Goal: Find specific page/section: Find specific page/section

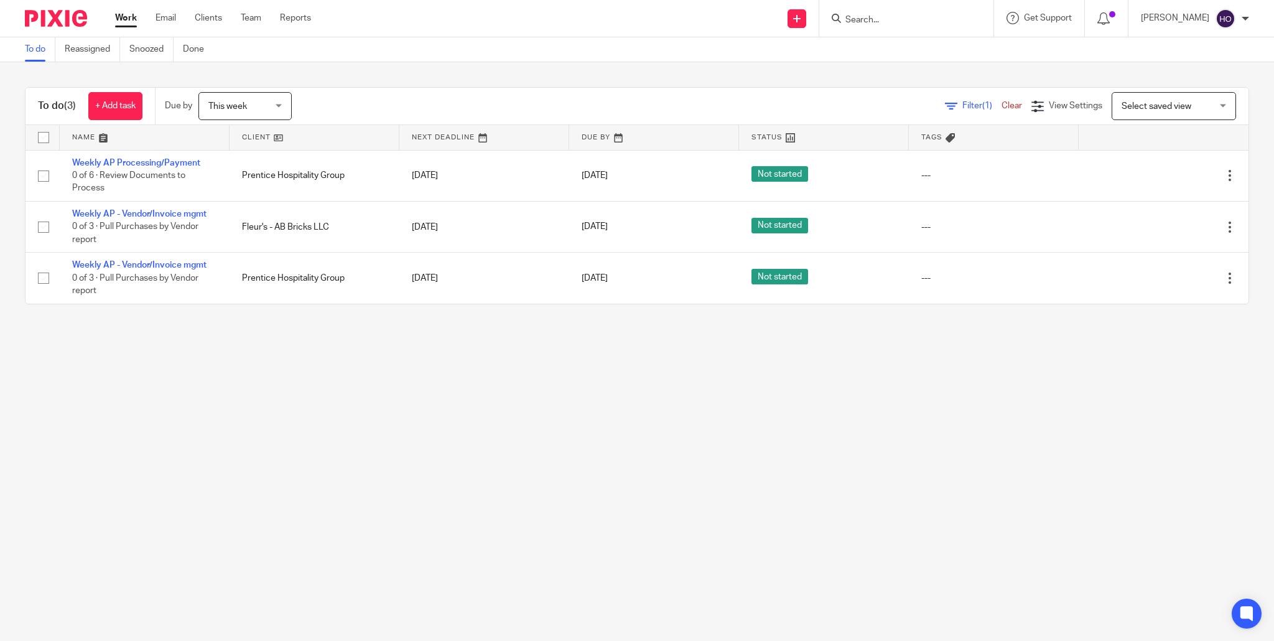
click at [880, 19] on input "Search" at bounding box center [900, 20] width 112 height 11
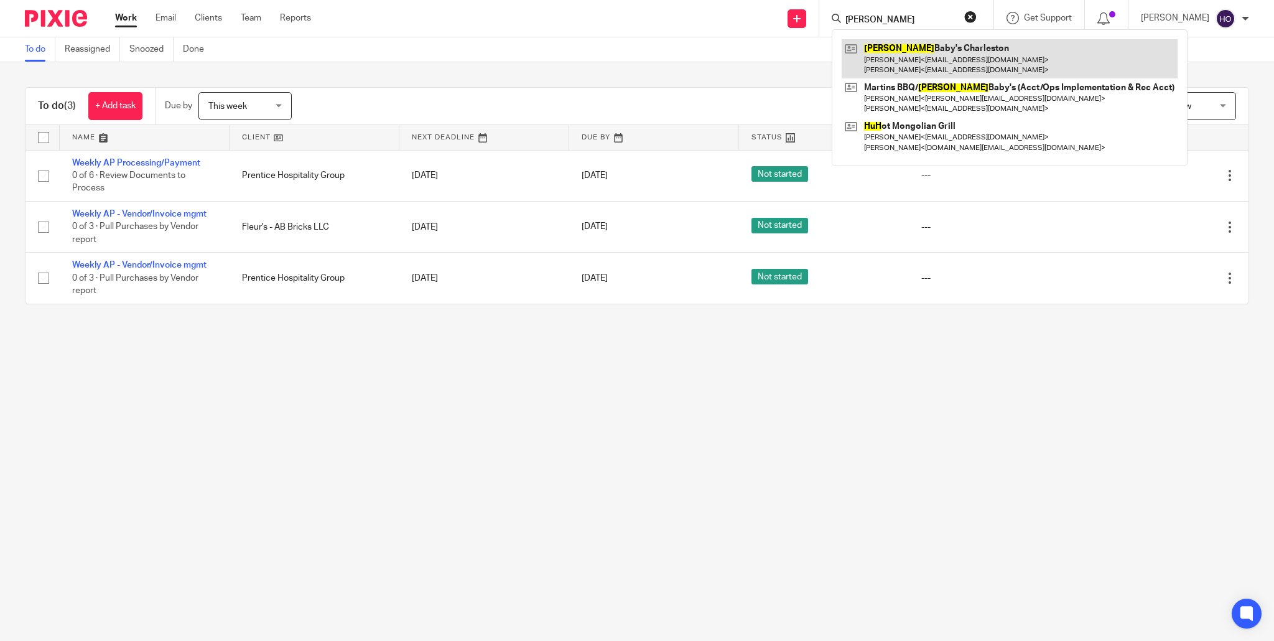
type input "hugh"
click at [950, 50] on link at bounding box center [1010, 58] width 336 height 39
click at [936, 58] on link at bounding box center [1010, 58] width 336 height 39
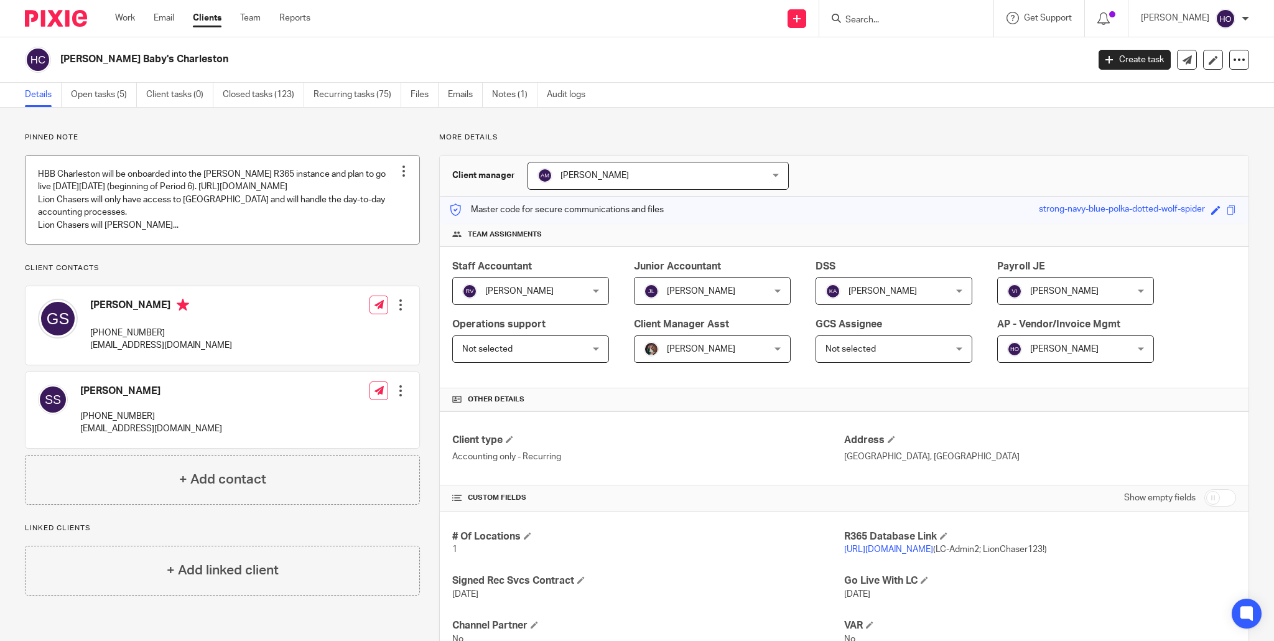
click at [291, 231] on link at bounding box center [223, 200] width 394 height 88
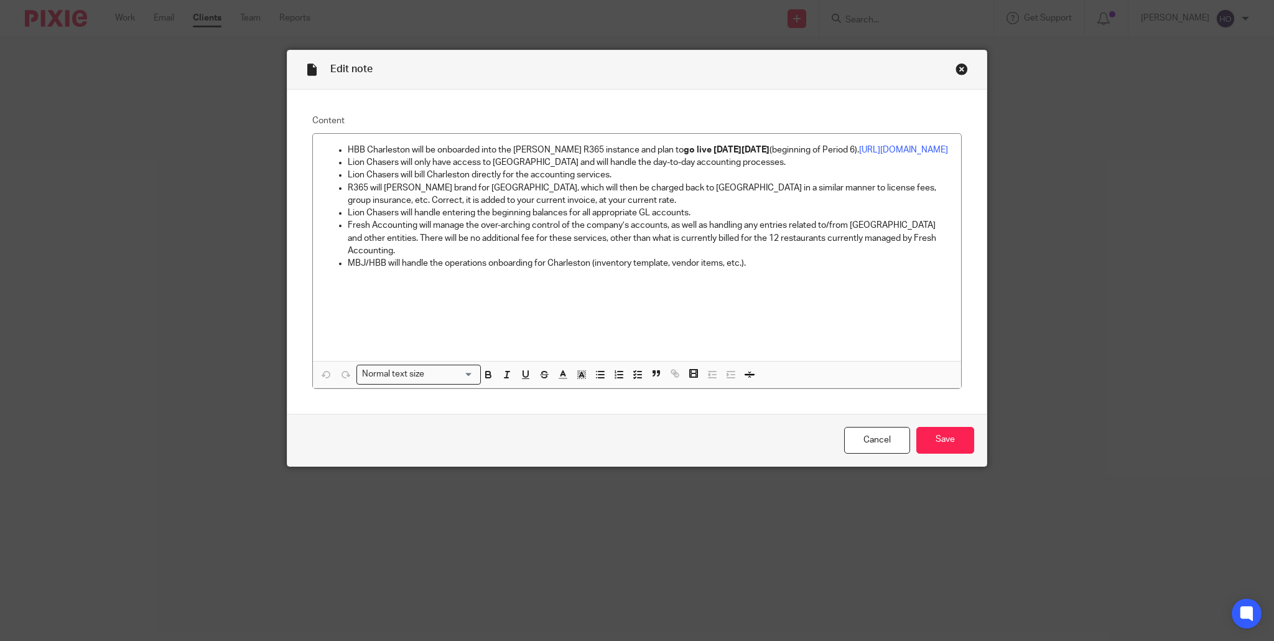
click at [962, 68] on div "Close this dialog window" at bounding box center [962, 69] width 12 height 12
